Goal: Check status: Check status

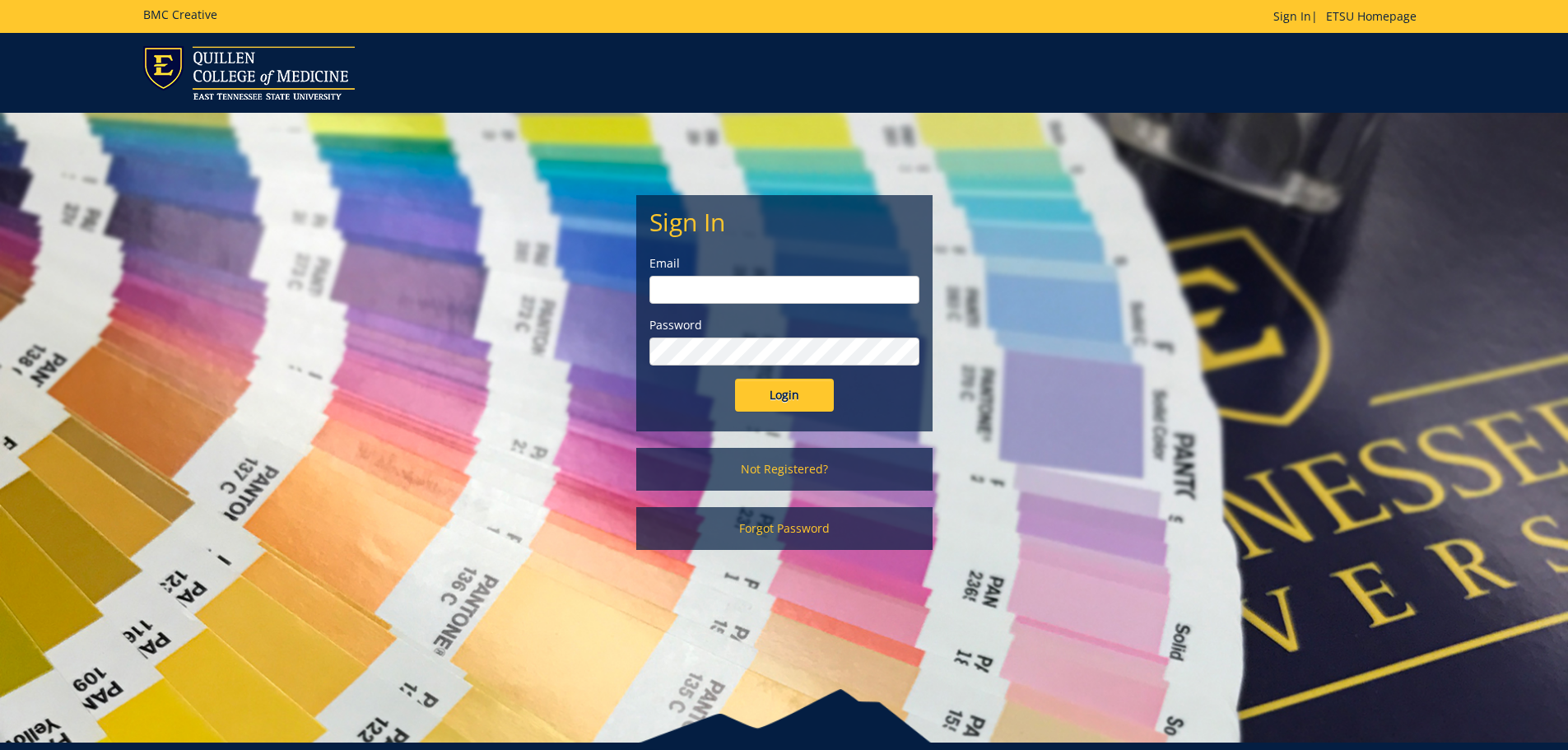
click at [798, 298] on input "email" at bounding box center [784, 289] width 270 height 28
type input "noelcs@etsu.edu"
click at [735, 378] on input "Login" at bounding box center [784, 394] width 98 height 33
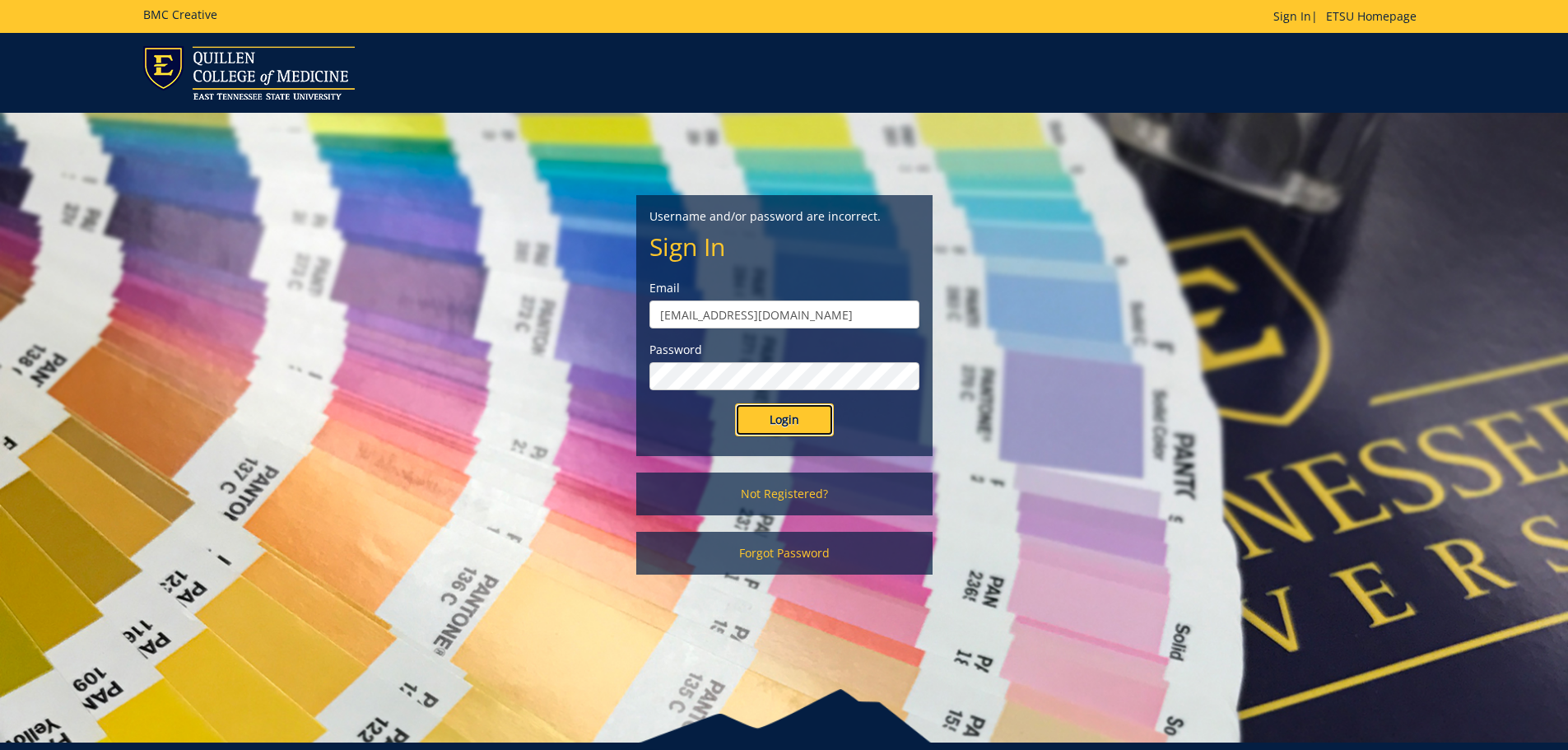
click at [771, 420] on input "Login" at bounding box center [784, 420] width 98 height 33
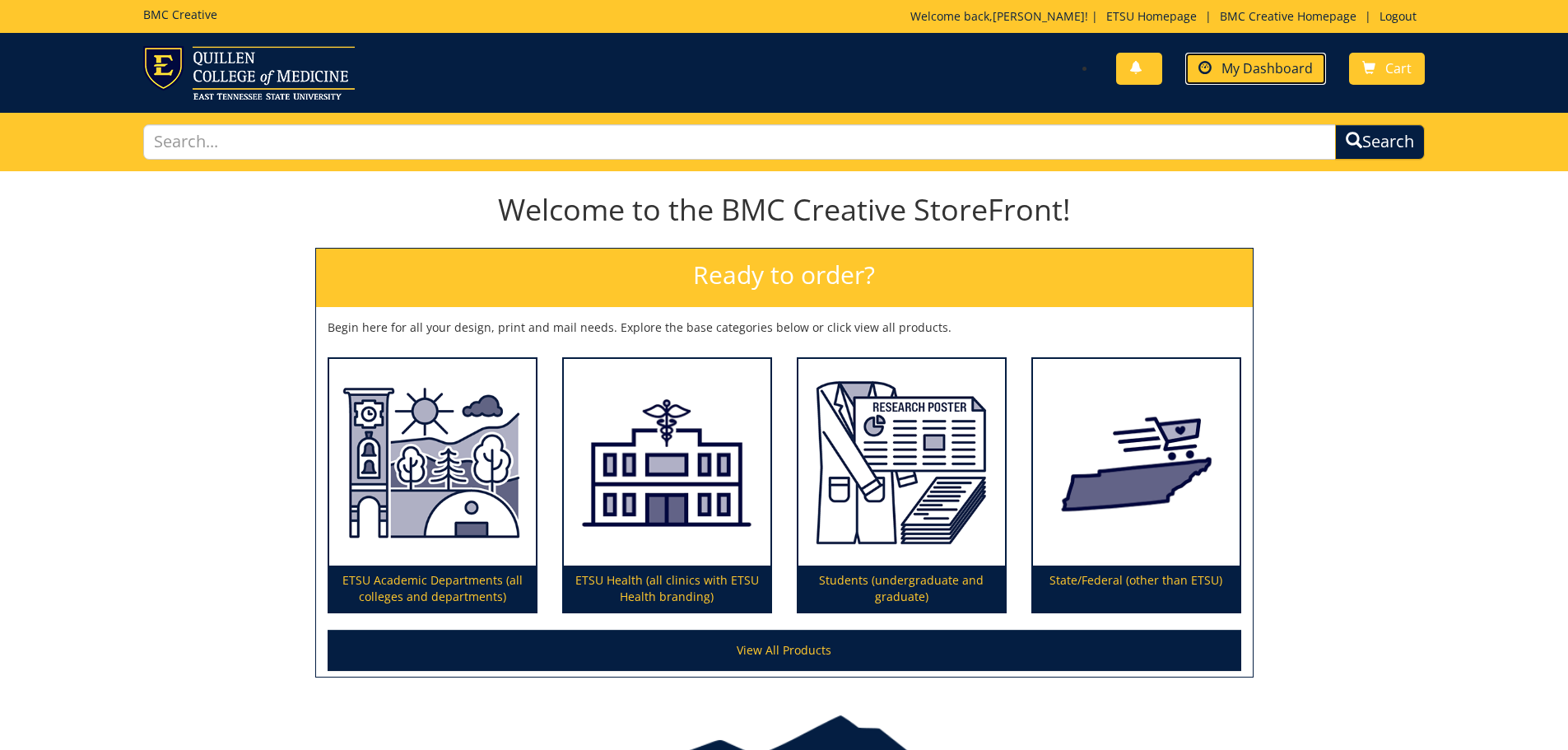
click at [1280, 64] on span "My Dashboard" at bounding box center [1267, 68] width 92 height 18
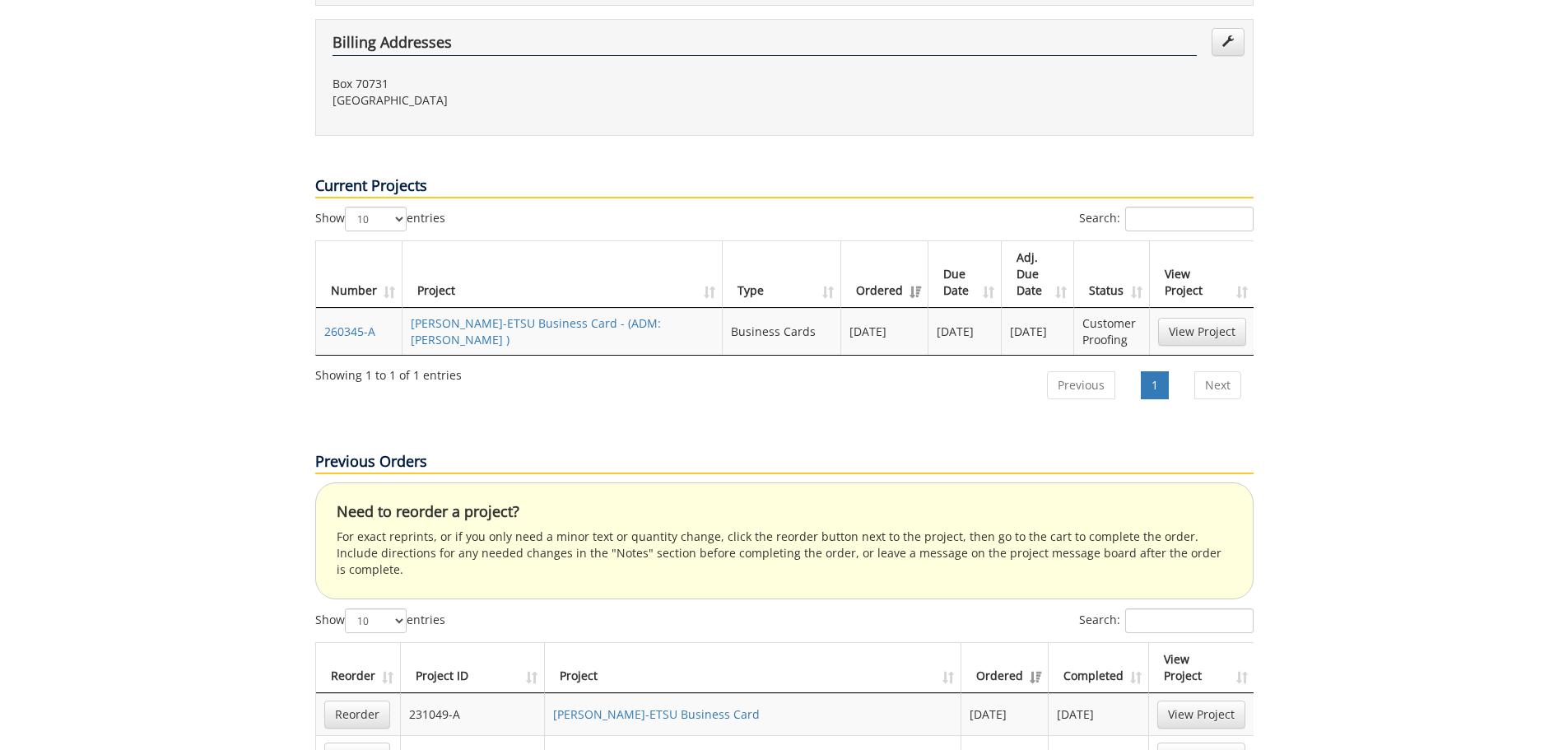
scroll to position [330, 0]
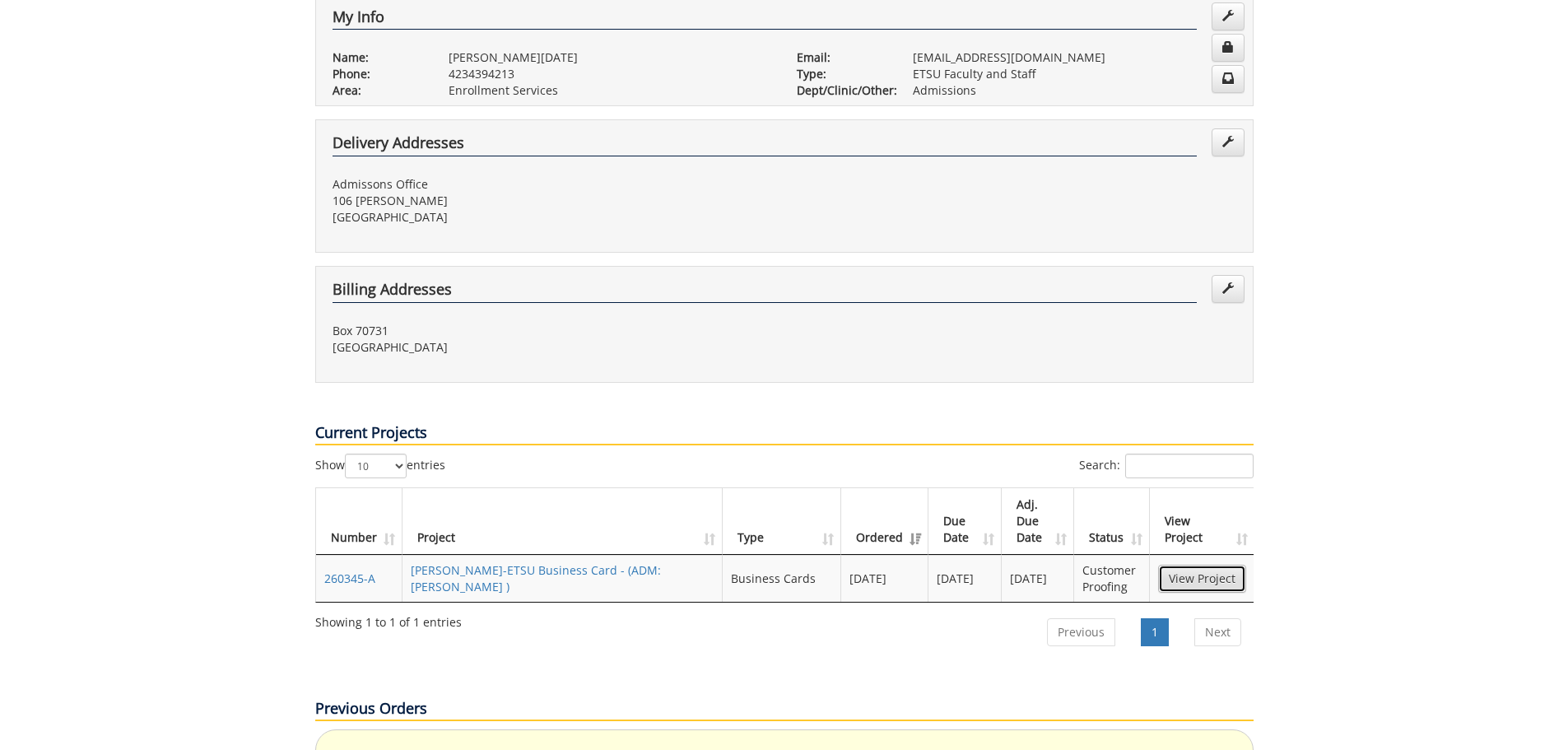
drag, startPoint x: 1201, startPoint y: 525, endPoint x: 1395, endPoint y: 451, distance: 207.6
click at [1201, 565] on link "View Project" at bounding box center [1201, 578] width 88 height 28
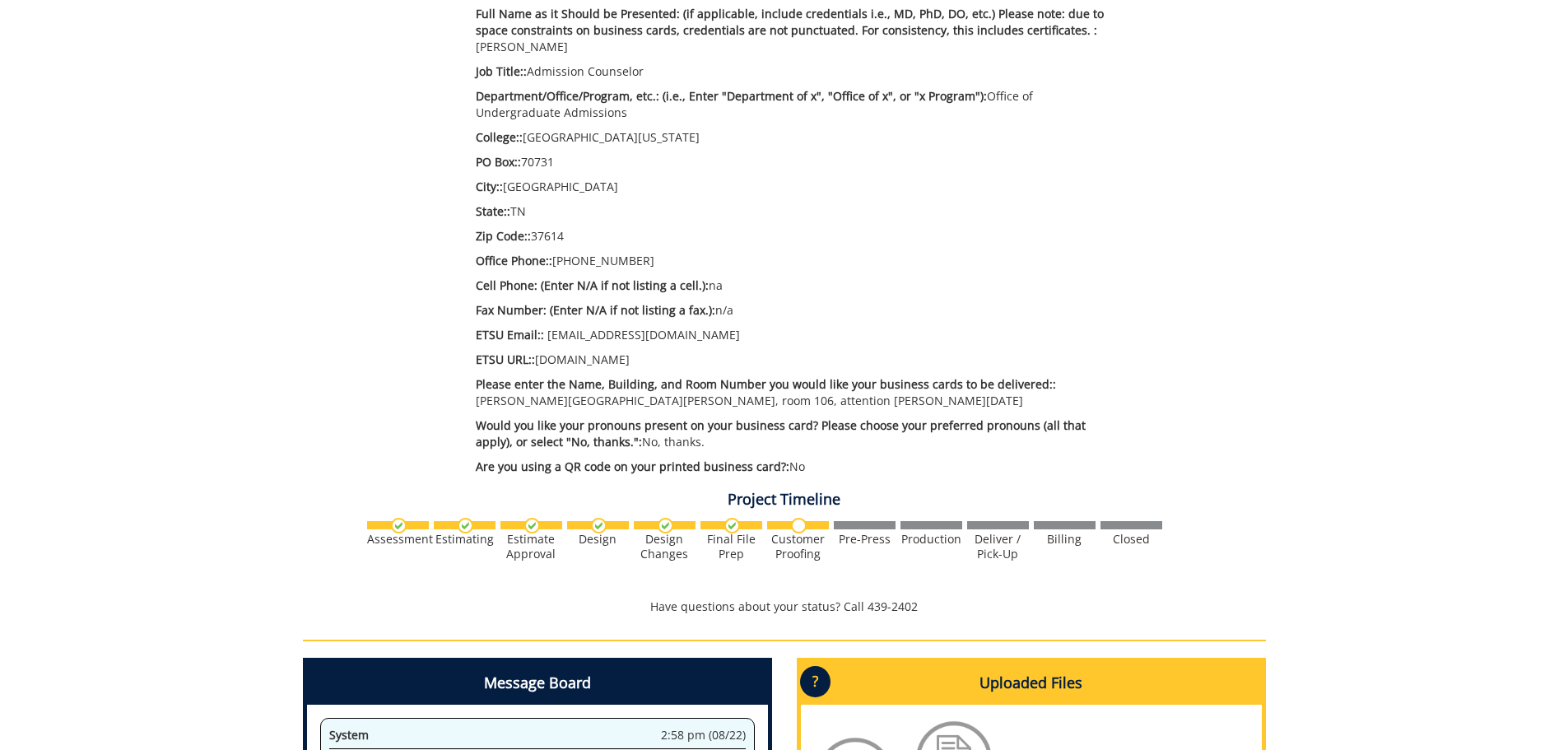
scroll to position [823, 0]
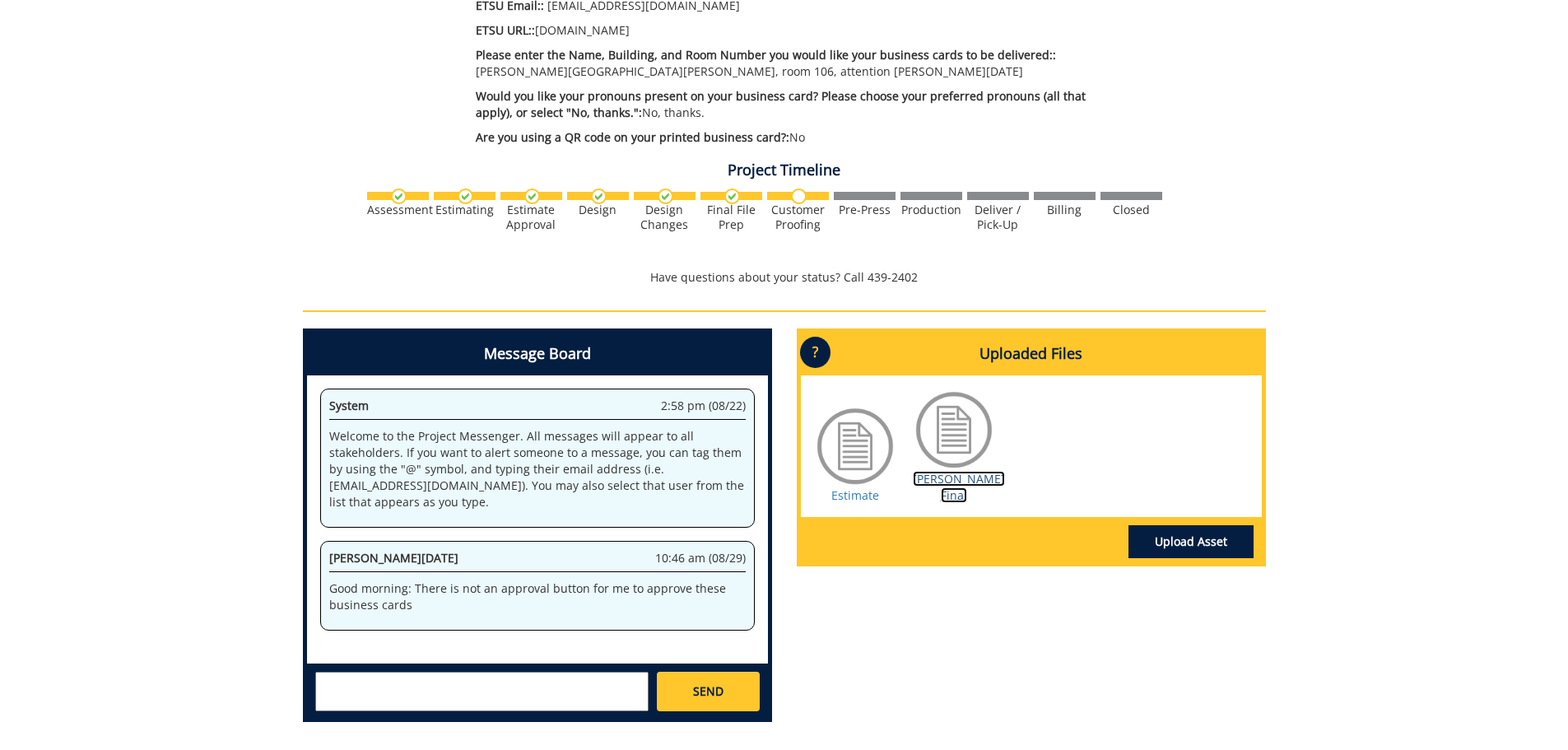
click at [930, 471] on link "[PERSON_NAME] Final" at bounding box center [959, 487] width 92 height 32
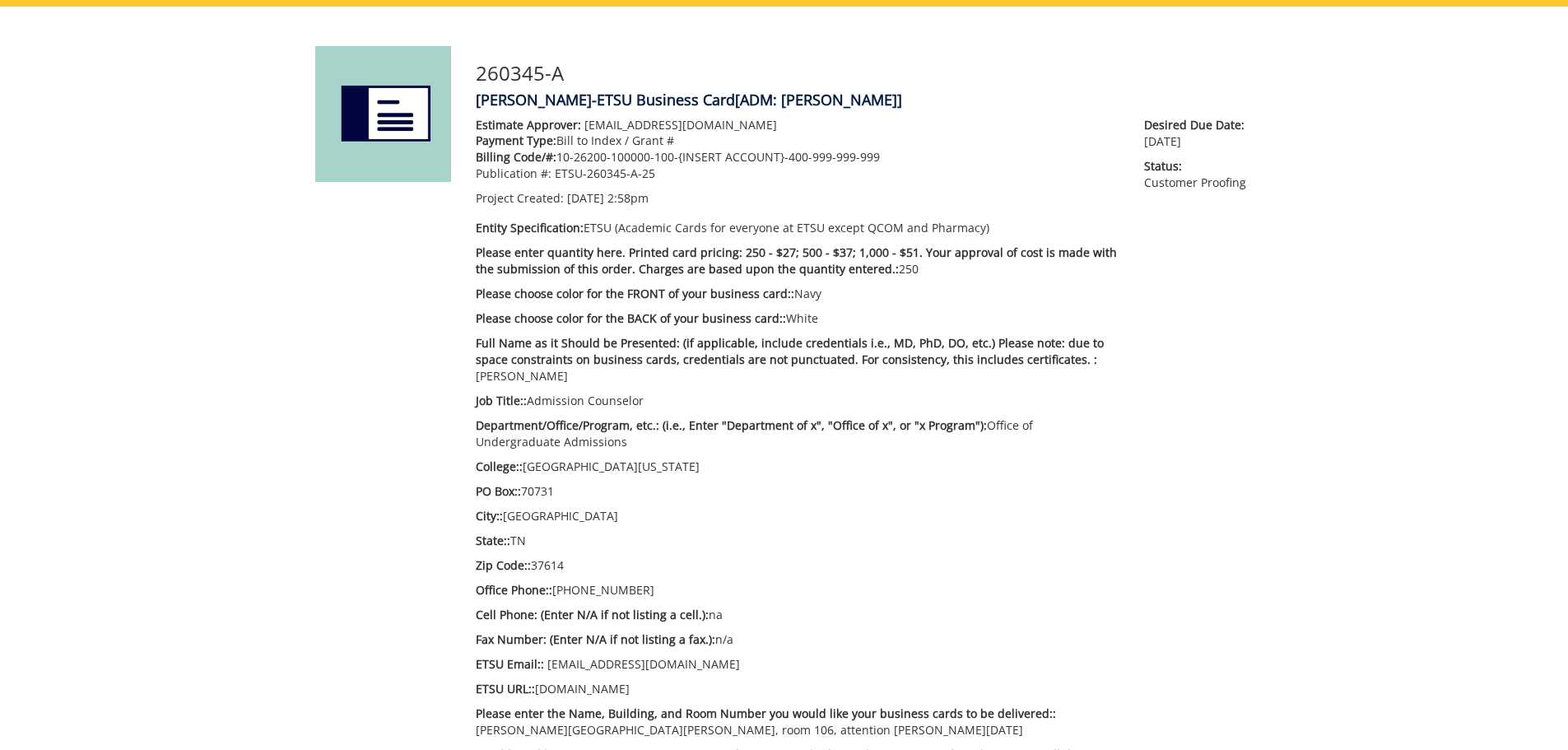
scroll to position [0, 0]
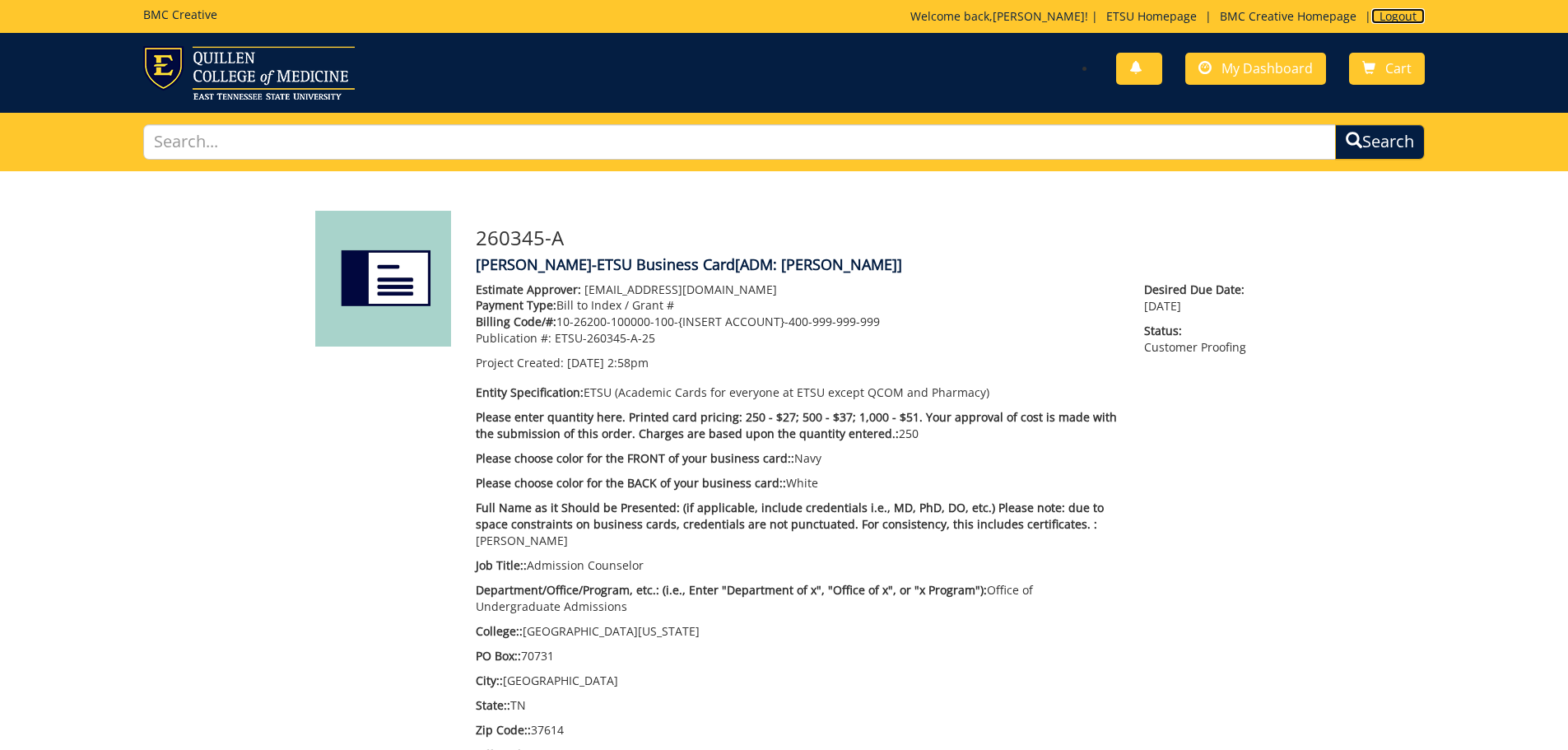
click at [1408, 12] on link "Logout" at bounding box center [1398, 16] width 54 height 16
